Goal: Information Seeking & Learning: Learn about a topic

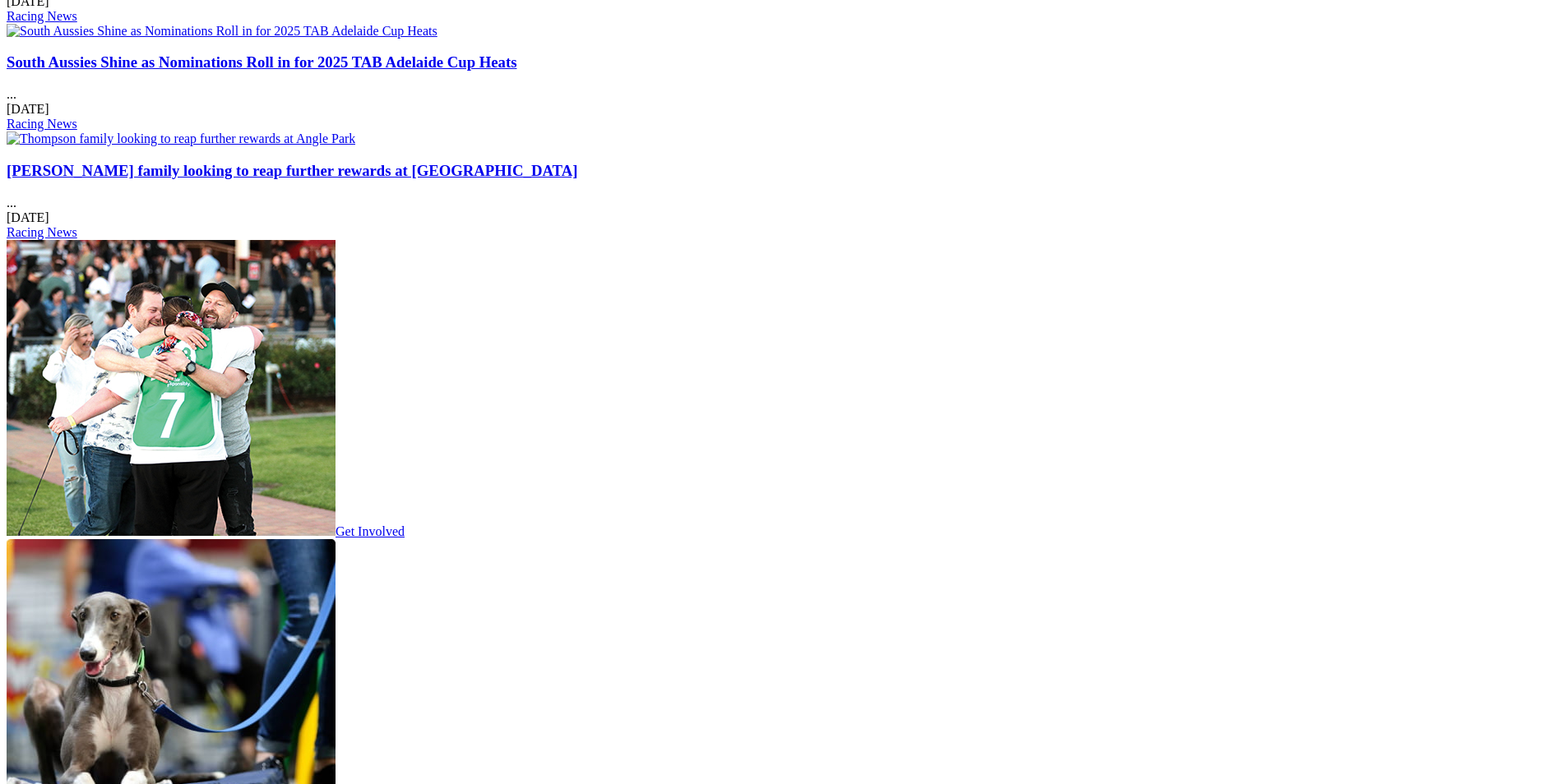
scroll to position [2311, 0]
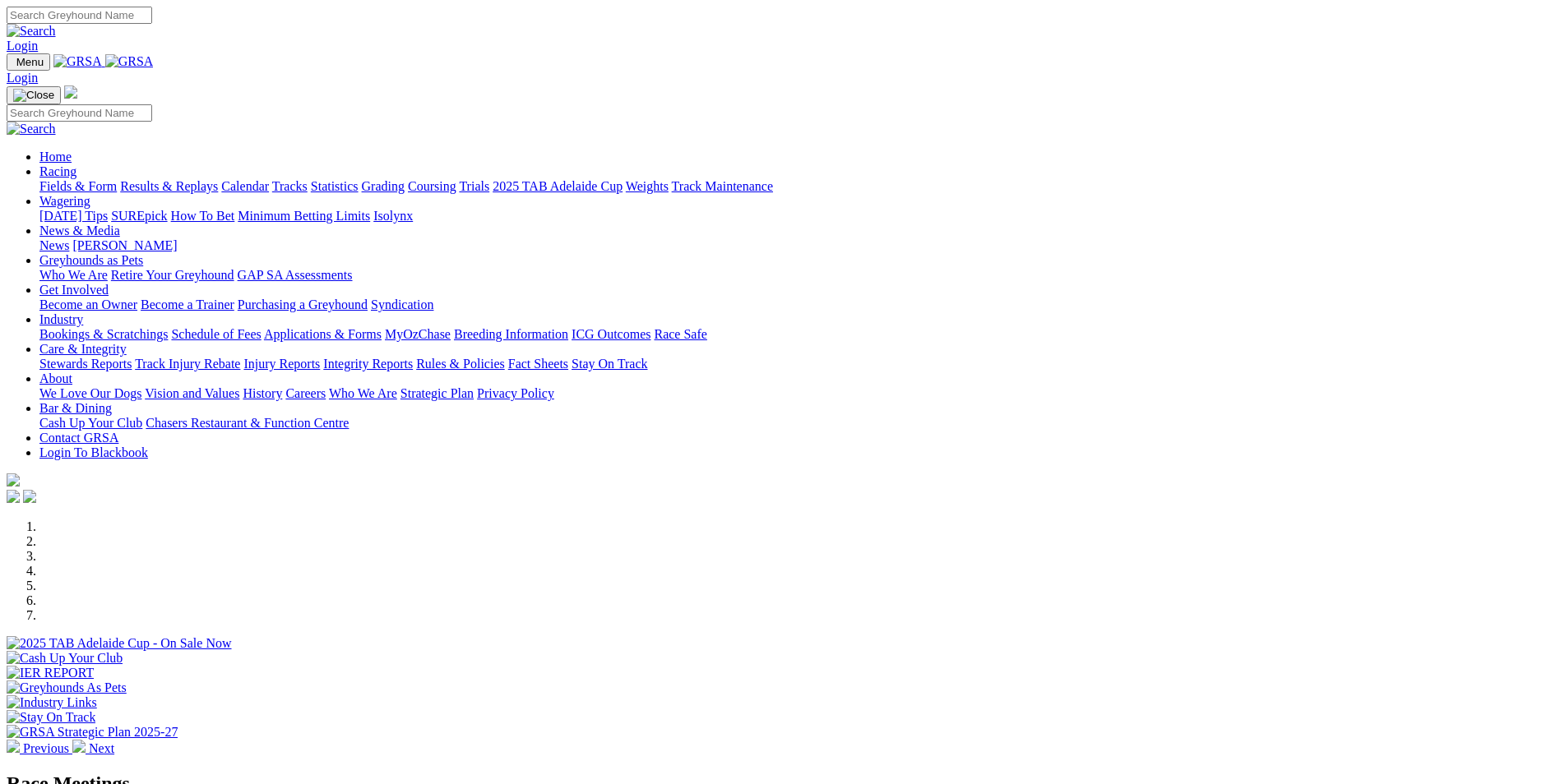
click at [69, 238] on link "News" at bounding box center [55, 245] width 30 height 14
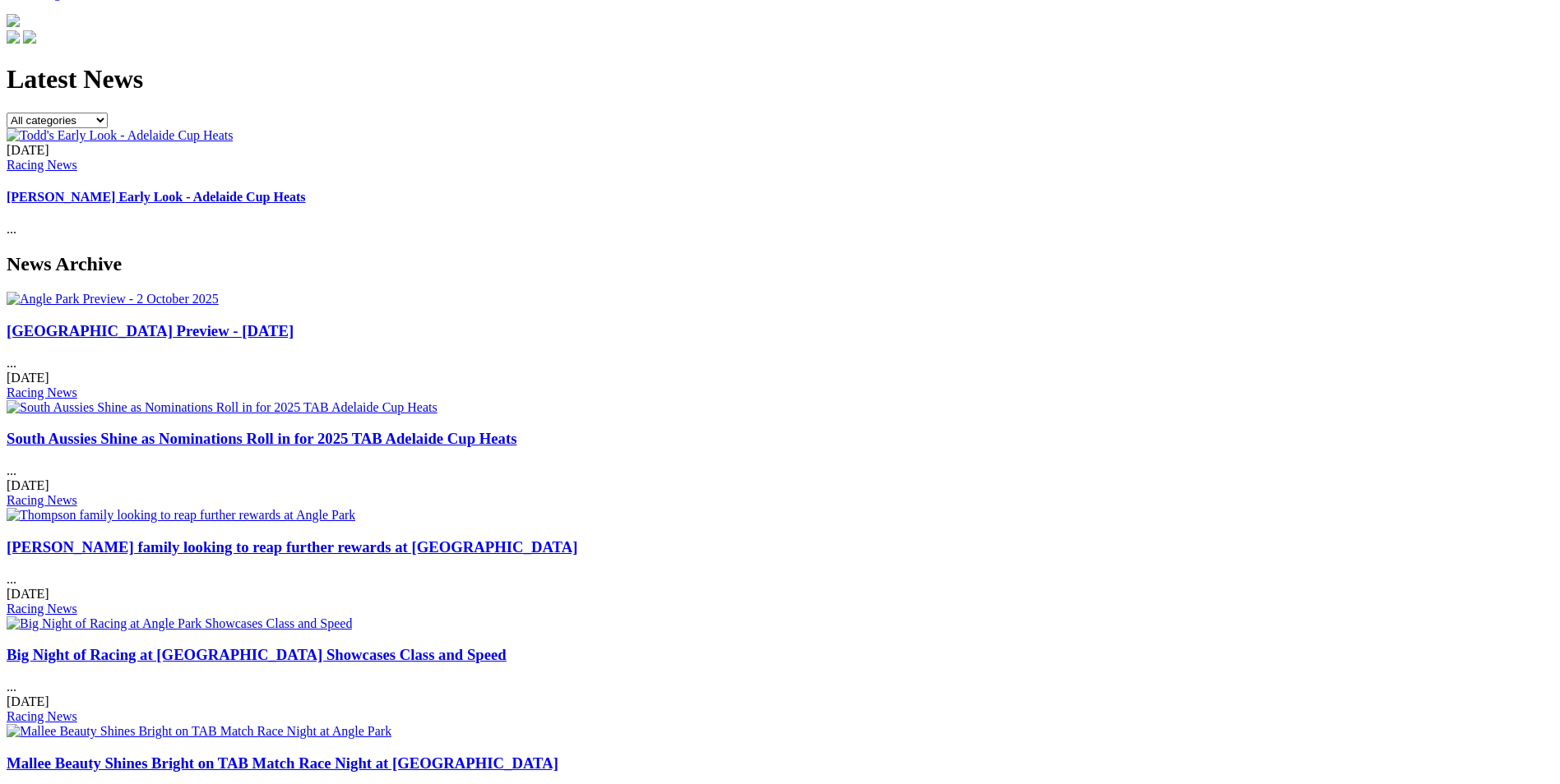
scroll to position [523, 0]
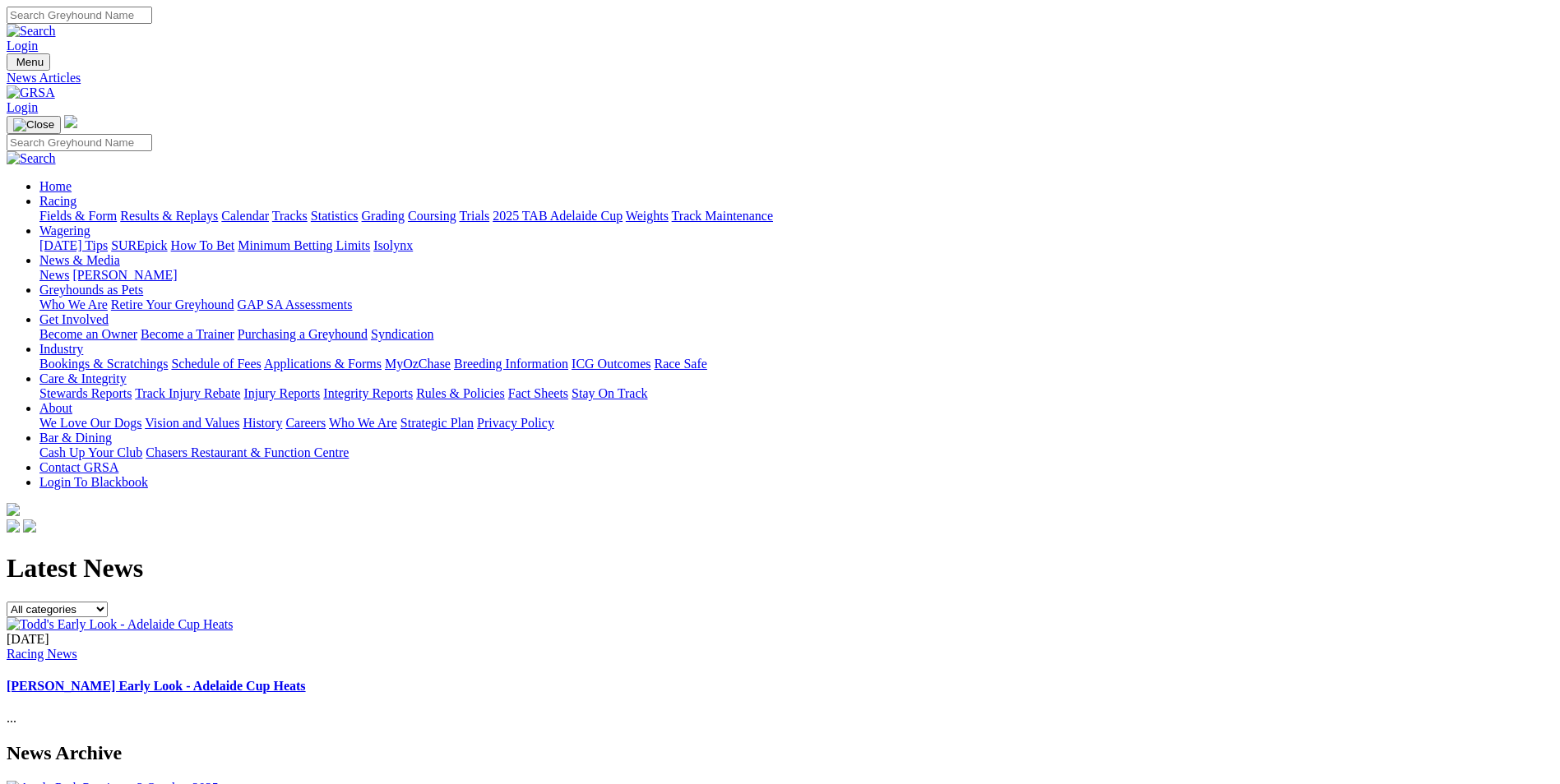
drag, startPoint x: 1558, startPoint y: 228, endPoint x: 1567, endPoint y: 271, distance: 43.9
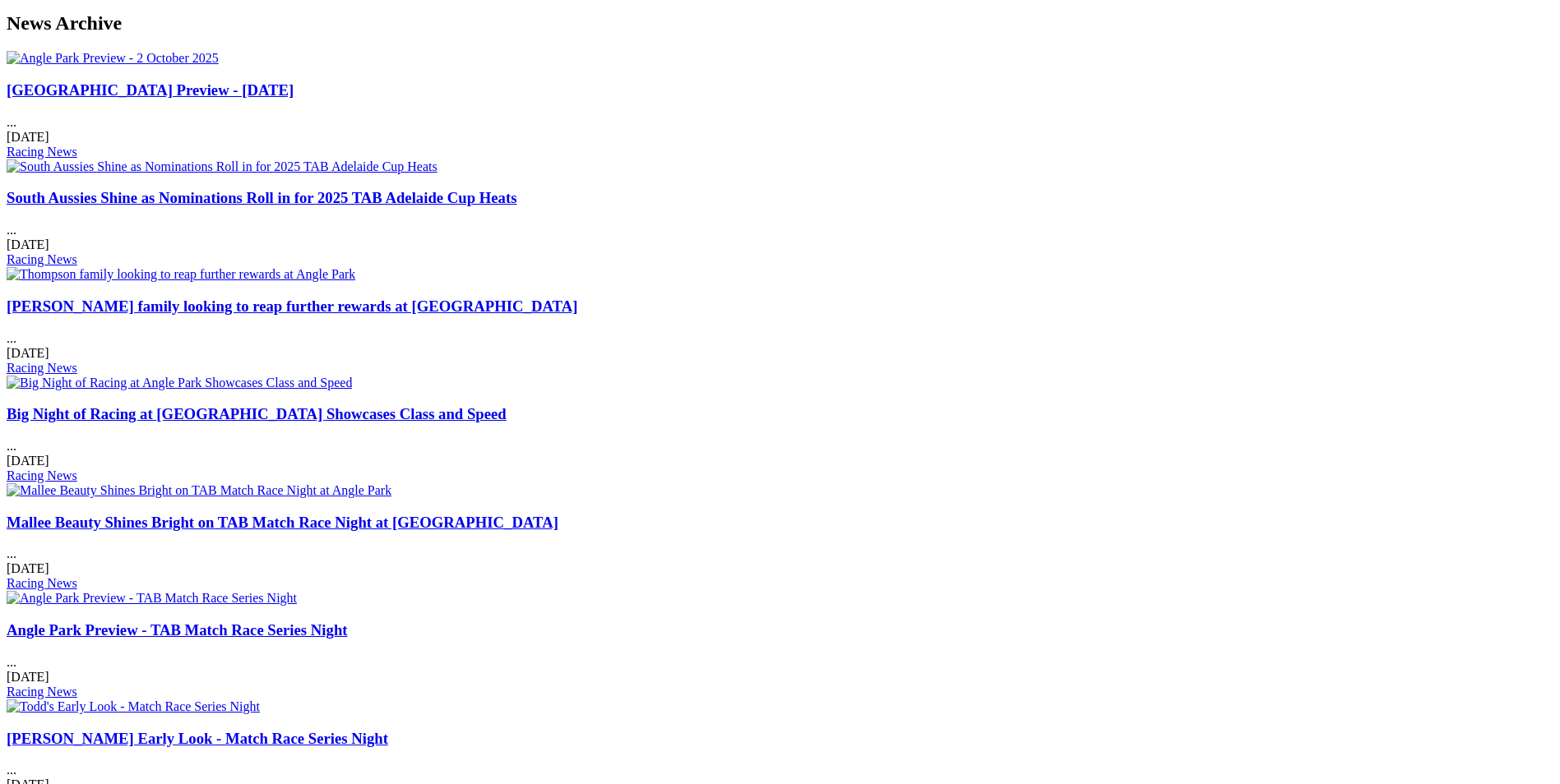
scroll to position [733, 0]
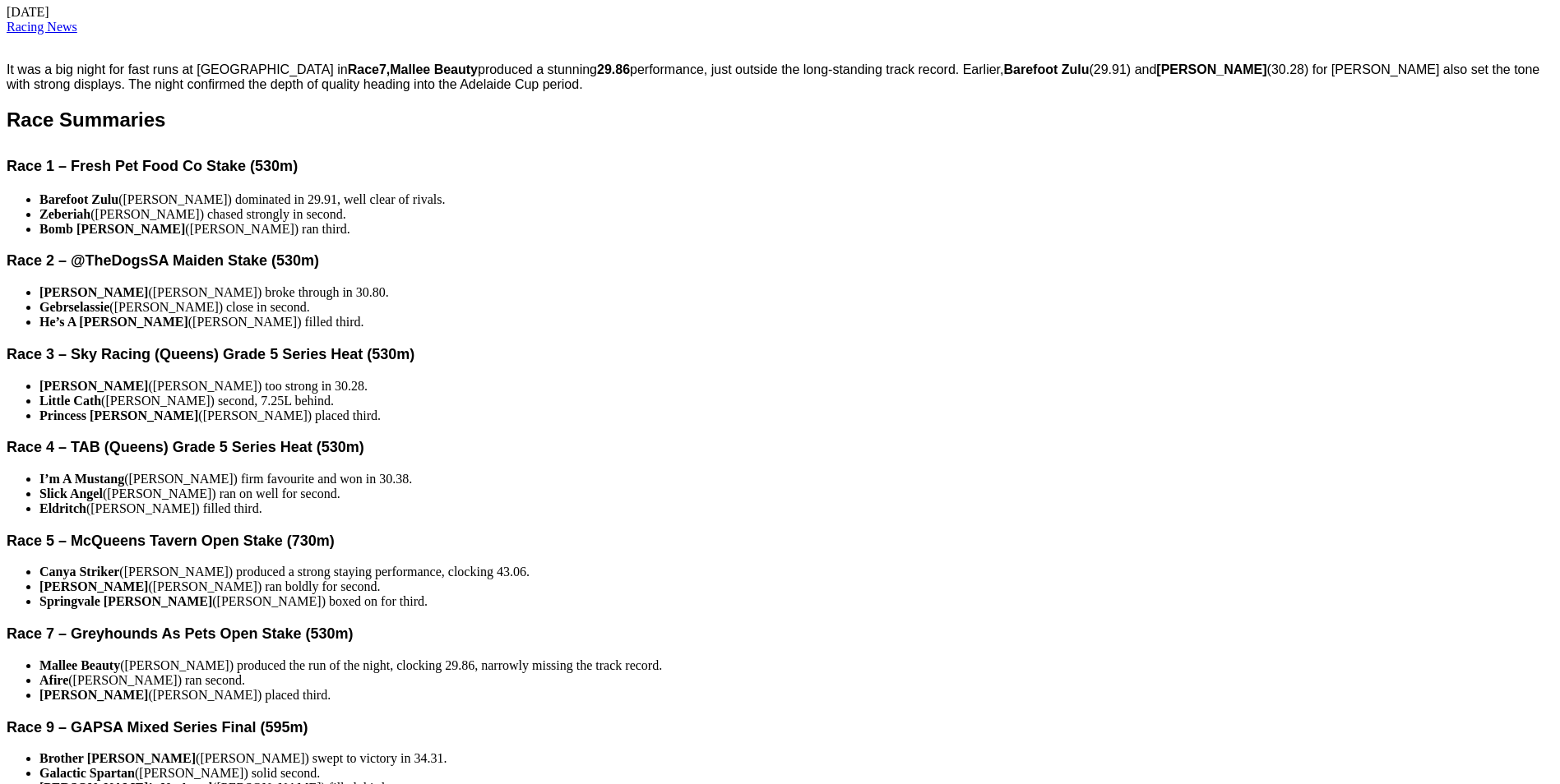
scroll to position [611, 0]
